Goal: Transaction & Acquisition: Purchase product/service

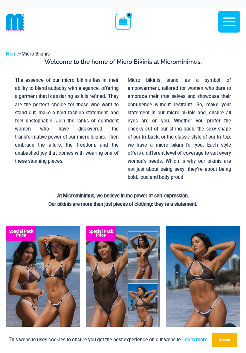
click at [13, 21] on img at bounding box center [14, 21] width 17 height 17
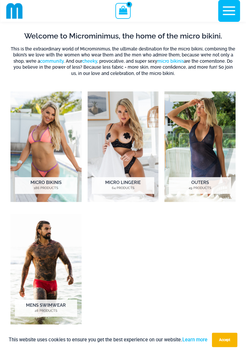
scroll to position [265, 0]
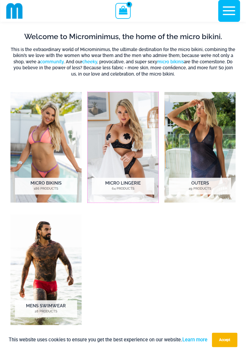
click at [116, 183] on h2 "Micro Lingerie 64 Products" at bounding box center [123, 186] width 62 height 17
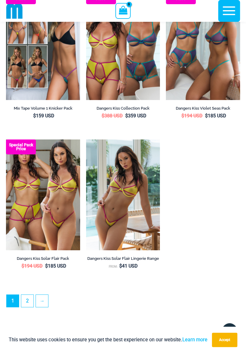
scroll to position [1578, 0]
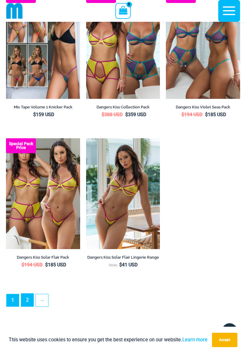
click at [27, 307] on link "2" at bounding box center [27, 300] width 12 height 13
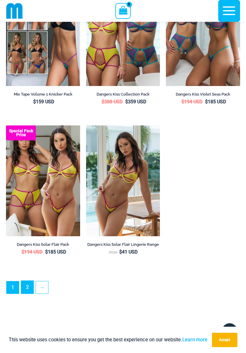
scroll to position [1604, 0]
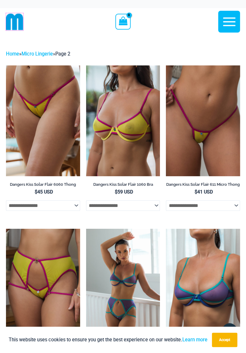
click at [12, 27] on img at bounding box center [14, 21] width 17 height 17
